Goal: Navigation & Orientation: Understand site structure

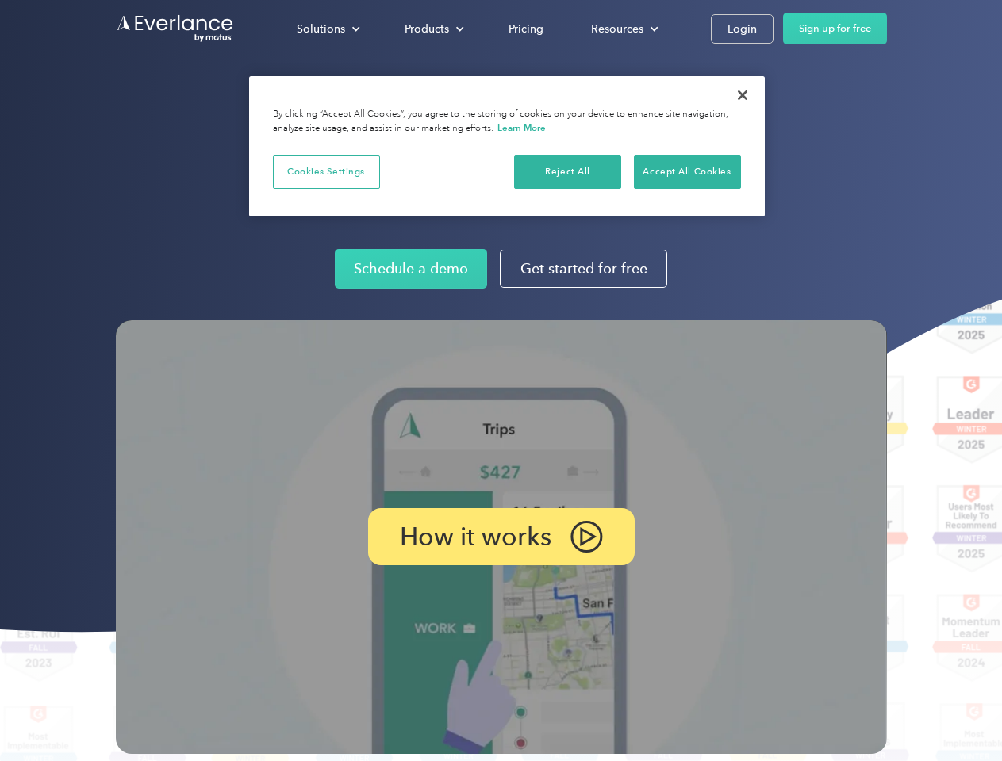
click at [500, 381] on img at bounding box center [501, 537] width 771 height 434
click at [328, 29] on div "Solutions" at bounding box center [321, 29] width 48 height 20
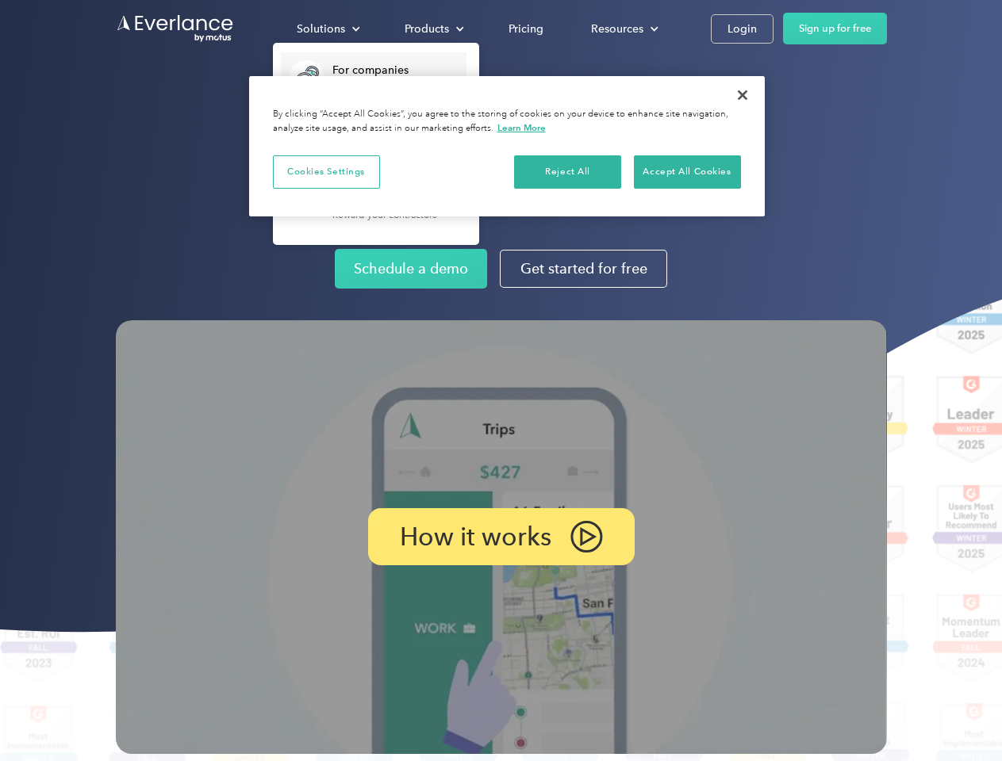
click at [432, 29] on div "Products" at bounding box center [426, 29] width 44 height 20
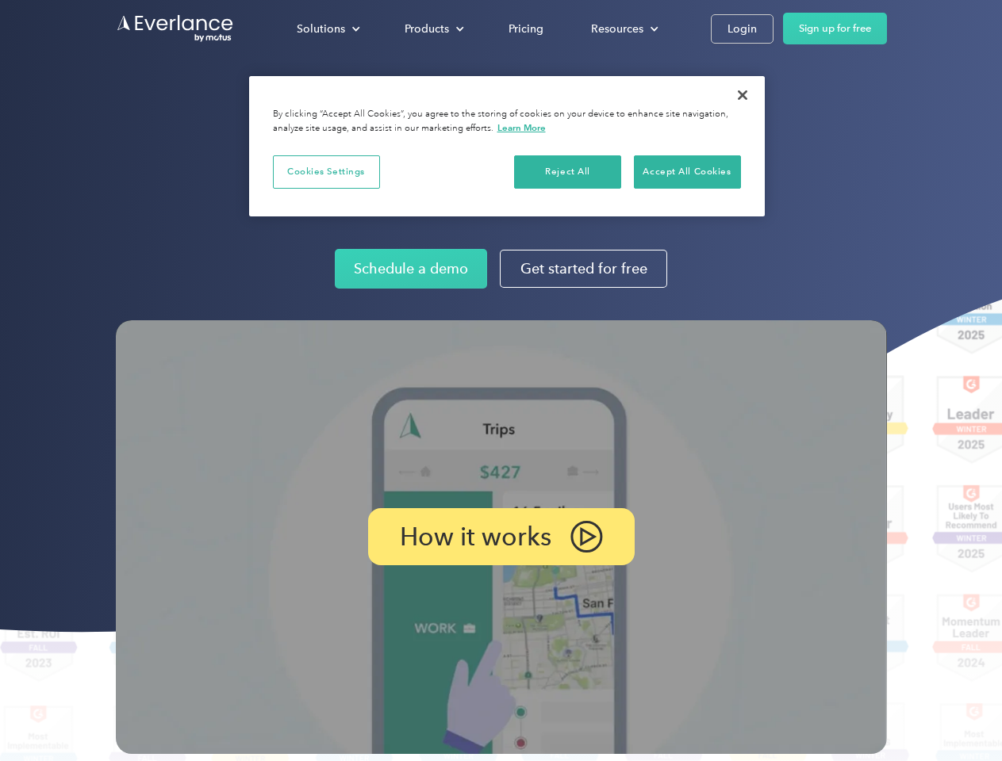
click at [623, 29] on div "Resources" at bounding box center [617, 29] width 52 height 20
click at [500, 537] on p "How it works" at bounding box center [475, 536] width 151 height 19
click at [326, 171] on button "Cookies Settings" at bounding box center [326, 171] width 107 height 33
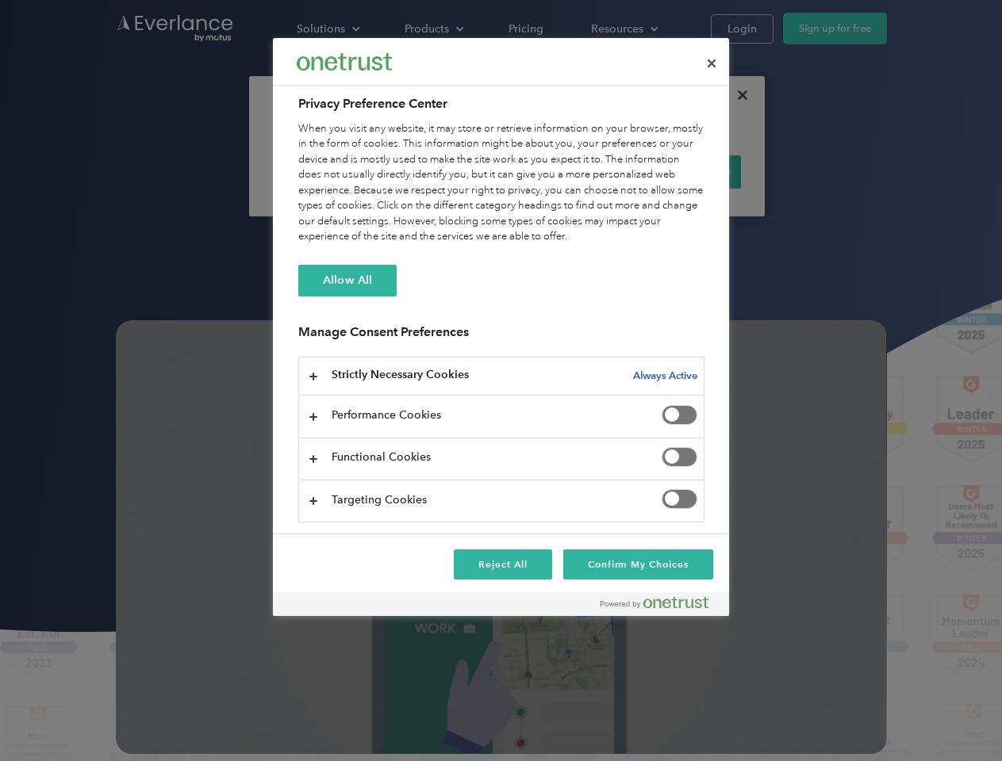
click at [568, 171] on div "When you visit any website, it may store or retrieve information on your browse…" at bounding box center [501, 183] width 406 height 124
click at [687, 171] on div "When you visit any website, it may store or retrieve information on your browse…" at bounding box center [501, 183] width 406 height 124
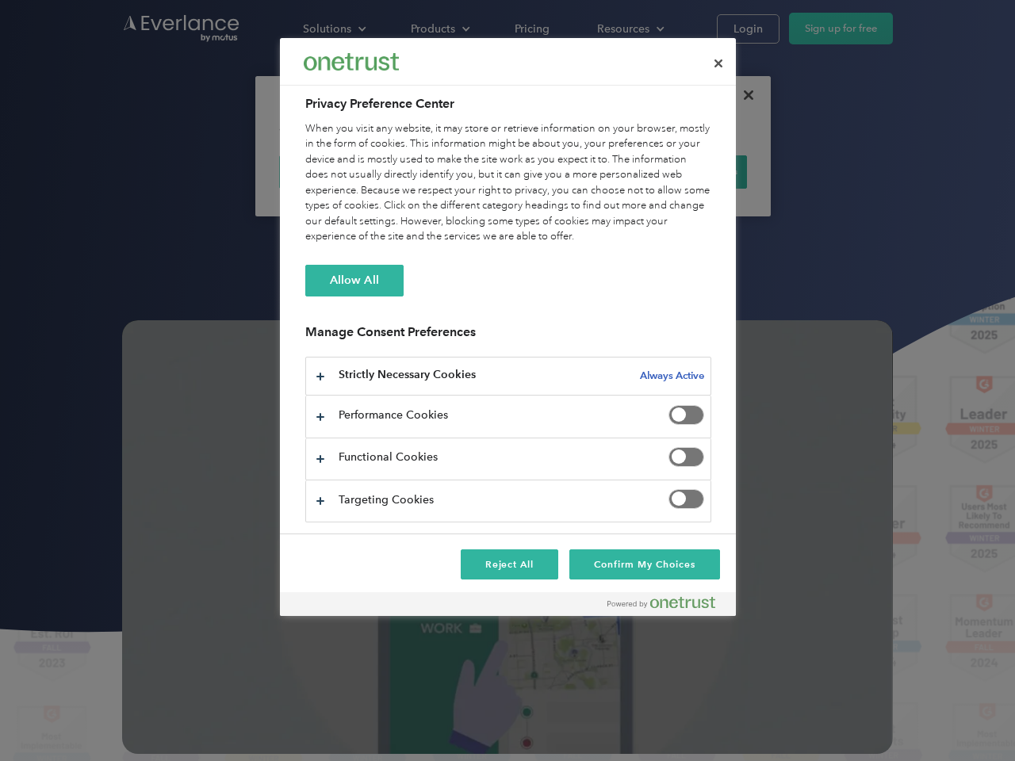
click at [742, 95] on div at bounding box center [507, 380] width 1015 height 761
